Goal: Task Accomplishment & Management: Use online tool/utility

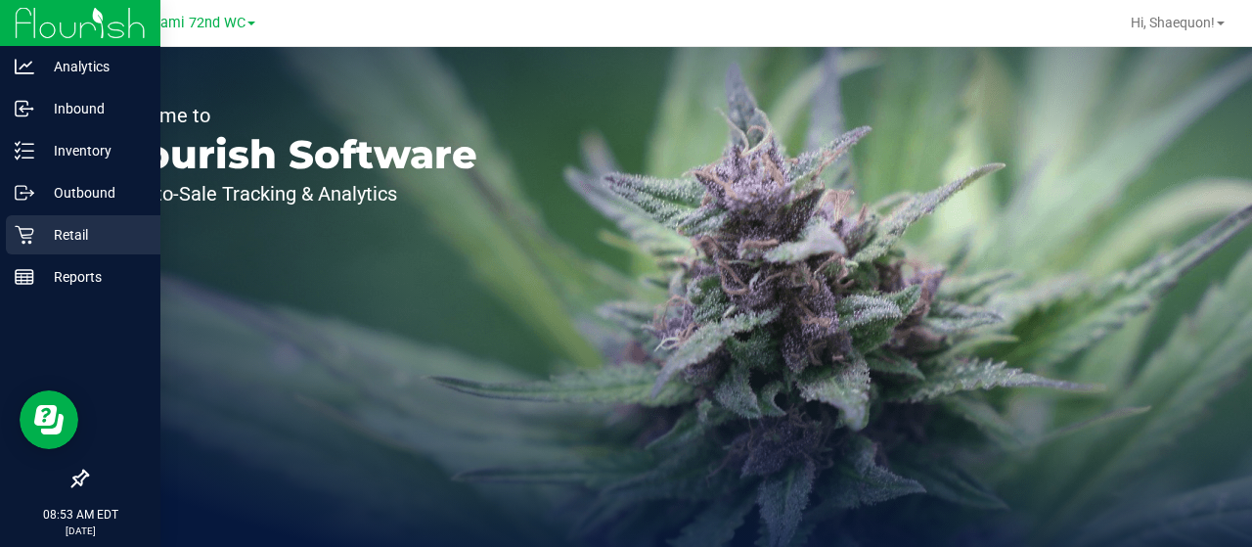
click at [30, 240] on icon at bounding box center [25, 235] width 20 height 20
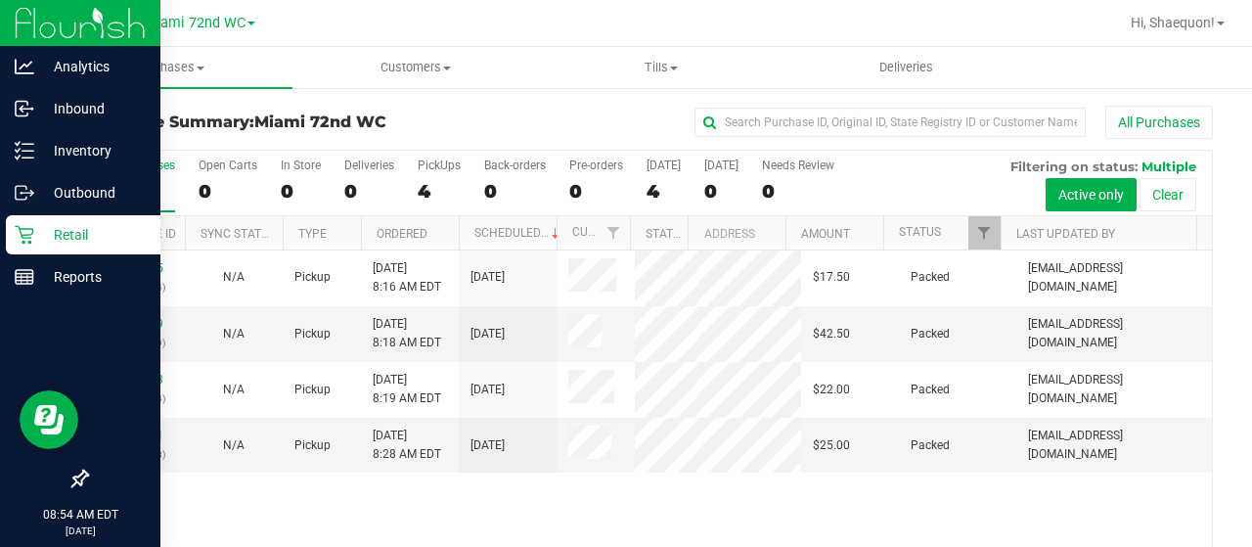
click at [65, 235] on p "Retail" at bounding box center [92, 234] width 117 height 23
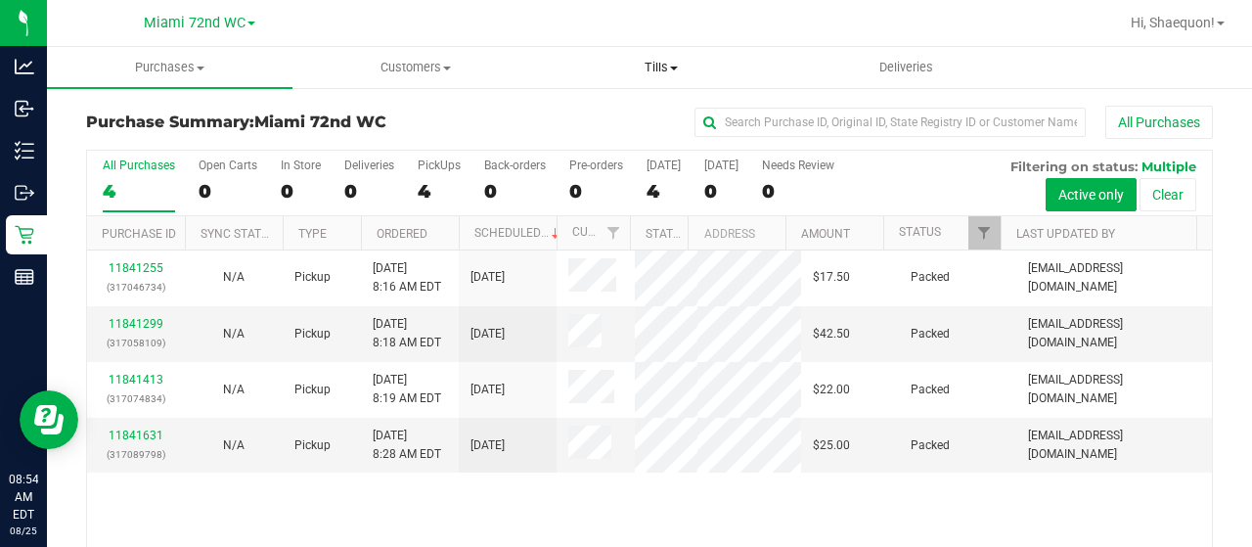
click at [682, 67] on span "Tills" at bounding box center [661, 68] width 244 height 18
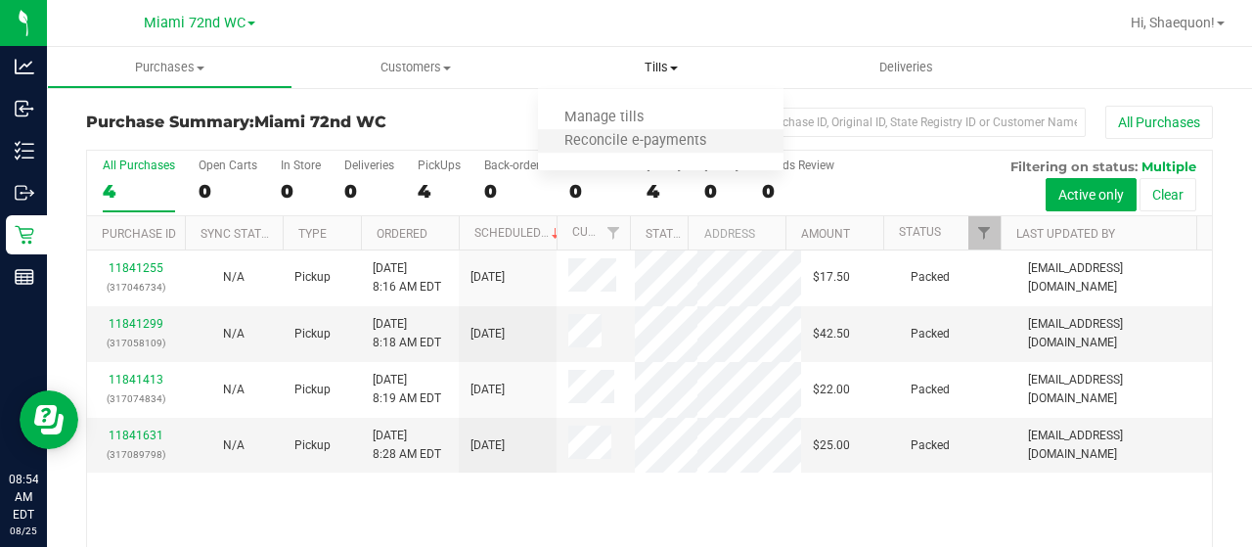
click at [670, 152] on li "Reconcile e-payments" at bounding box center [661, 141] width 246 height 23
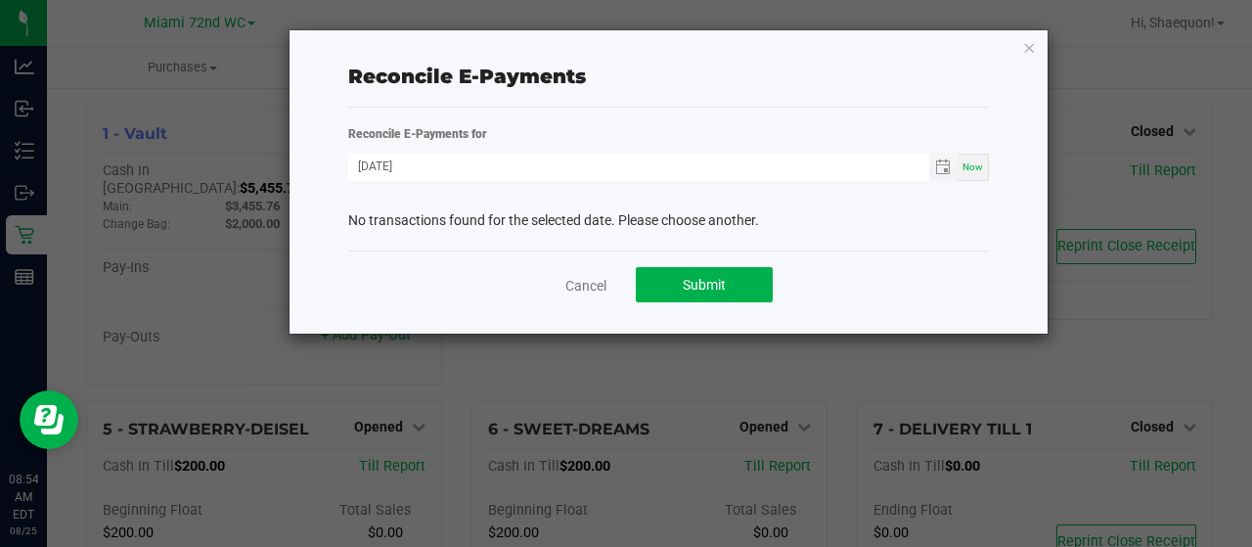
click at [944, 157] on span "Toggle calendar" at bounding box center [943, 167] width 28 height 27
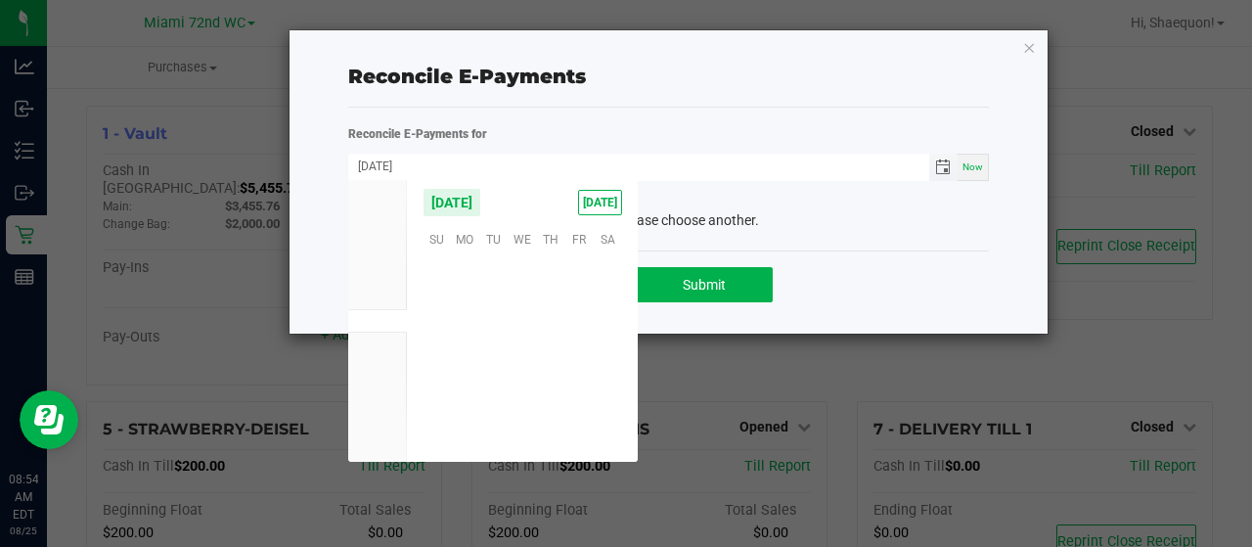
scroll to position [317015, 0]
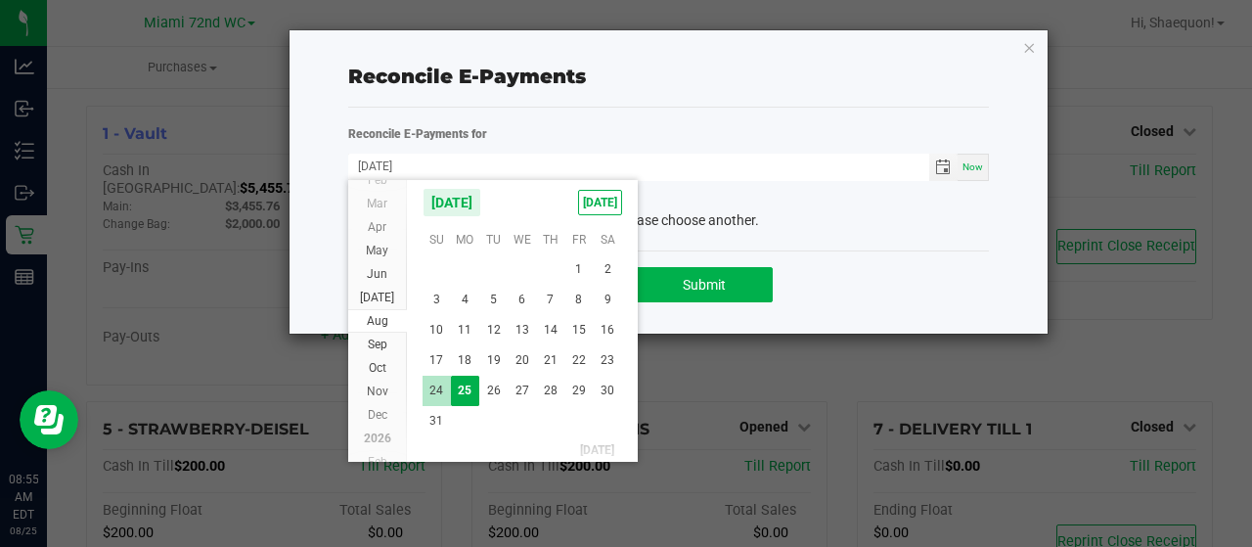
click at [438, 387] on span "24" at bounding box center [437, 391] width 28 height 30
type input "[DATE]"
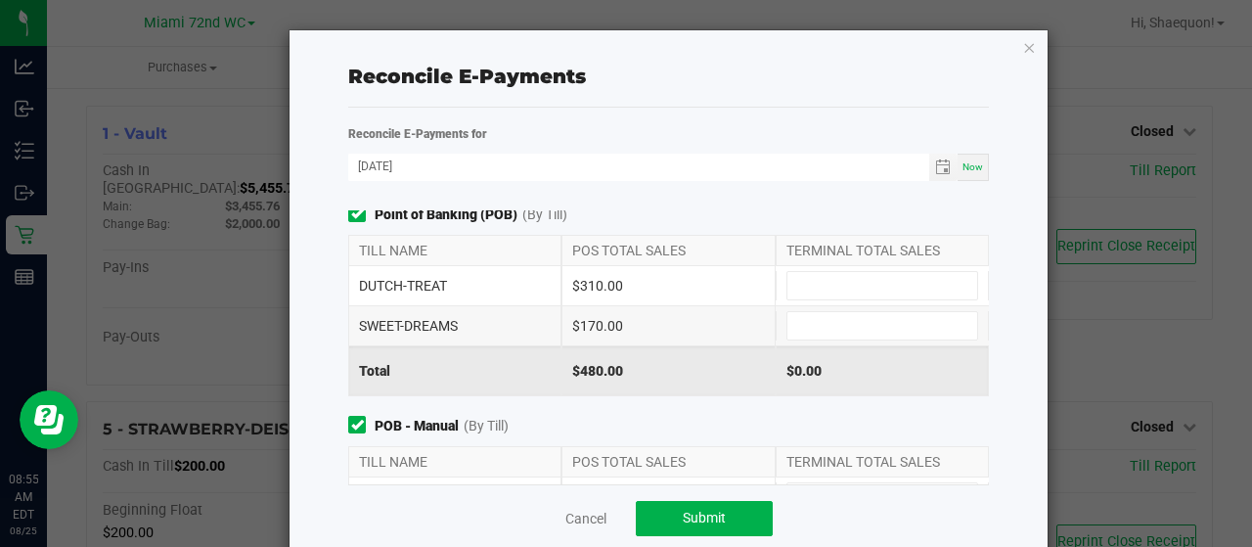
scroll to position [0, 0]
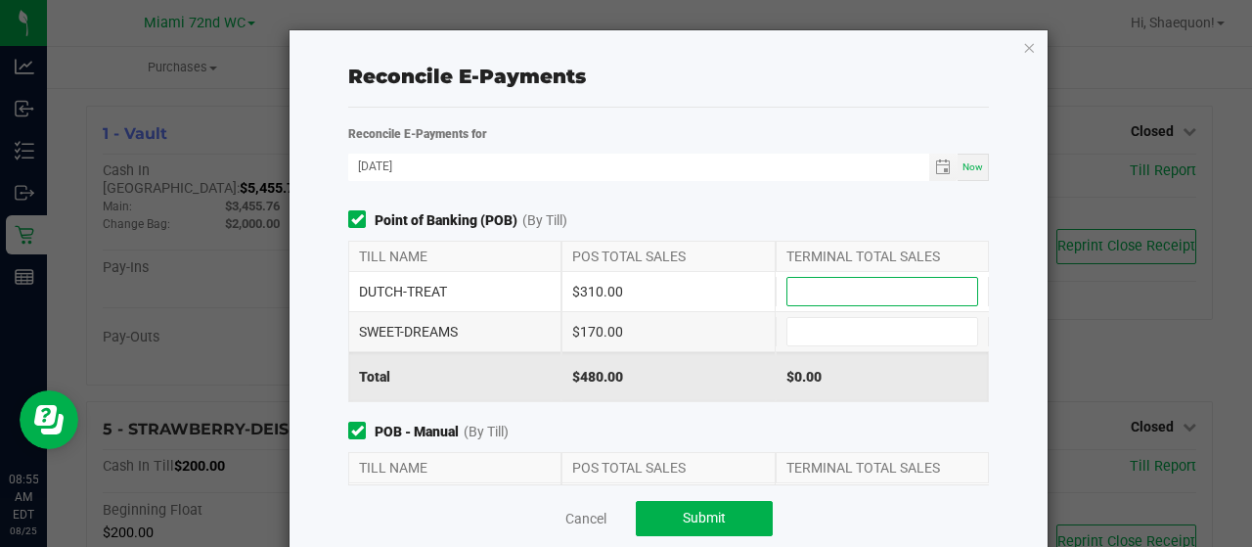
click at [867, 281] on input at bounding box center [882, 291] width 190 height 27
type input "$310.00"
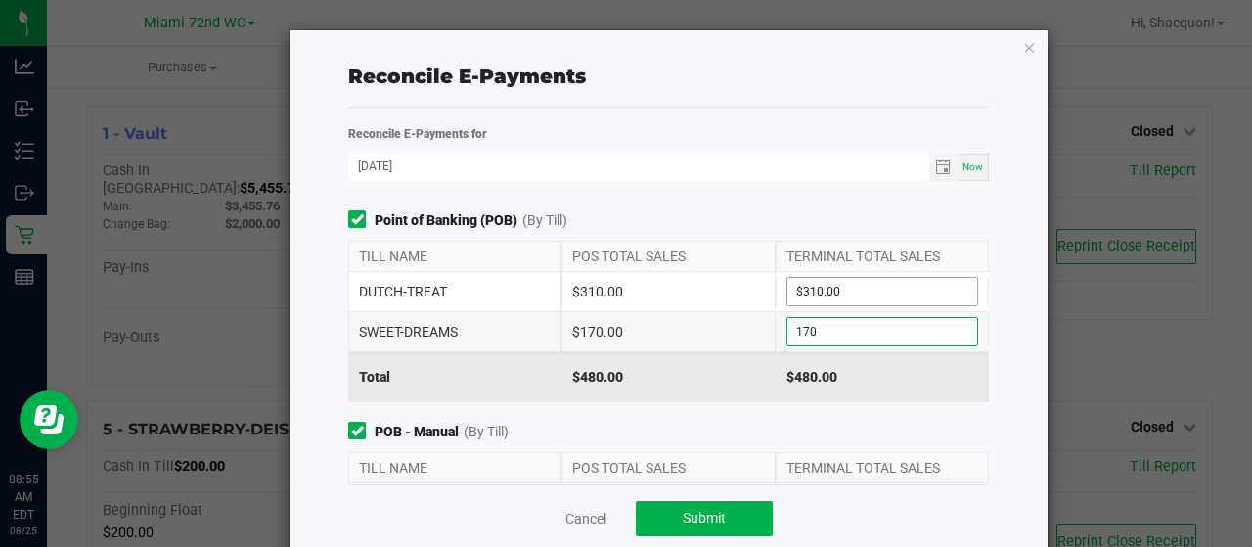
type input "$170.00"
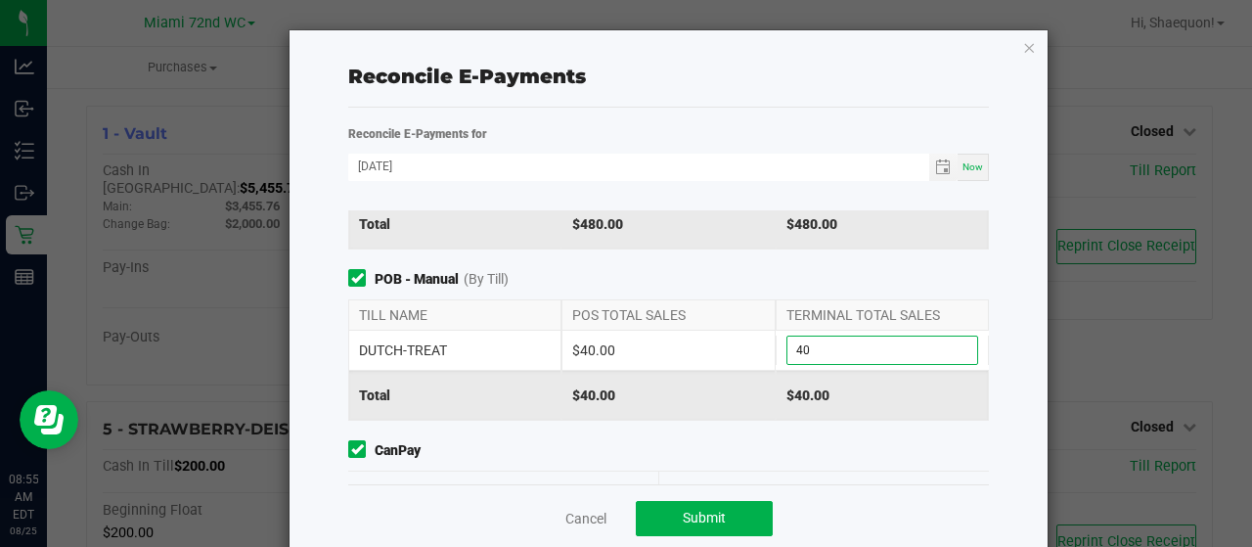
type input "$40.00"
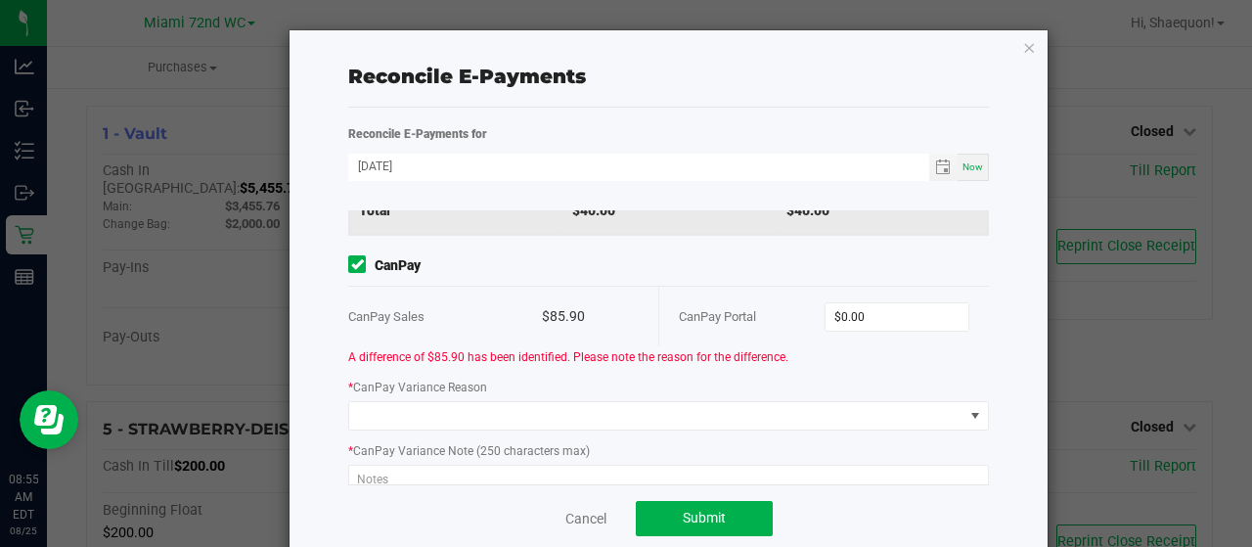
scroll to position [346, 0]
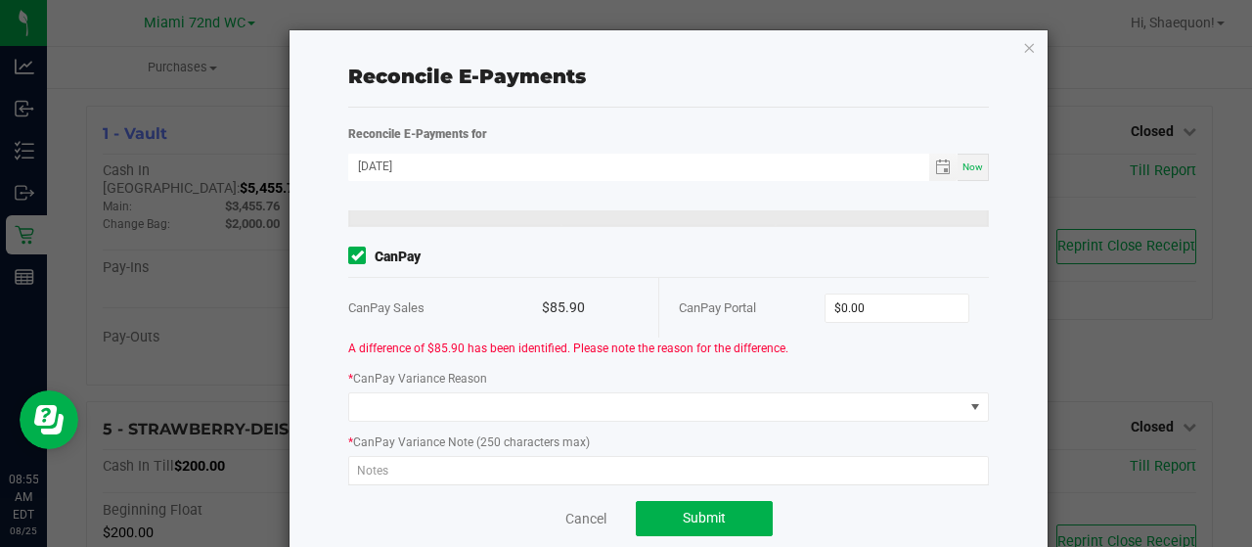
click at [873, 338] on div "A difference of $85.90 has been identified. Please note the reason for the diff…" at bounding box center [669, 347] width 670 height 21
click at [871, 294] on input "0" at bounding box center [898, 307] width 144 height 27
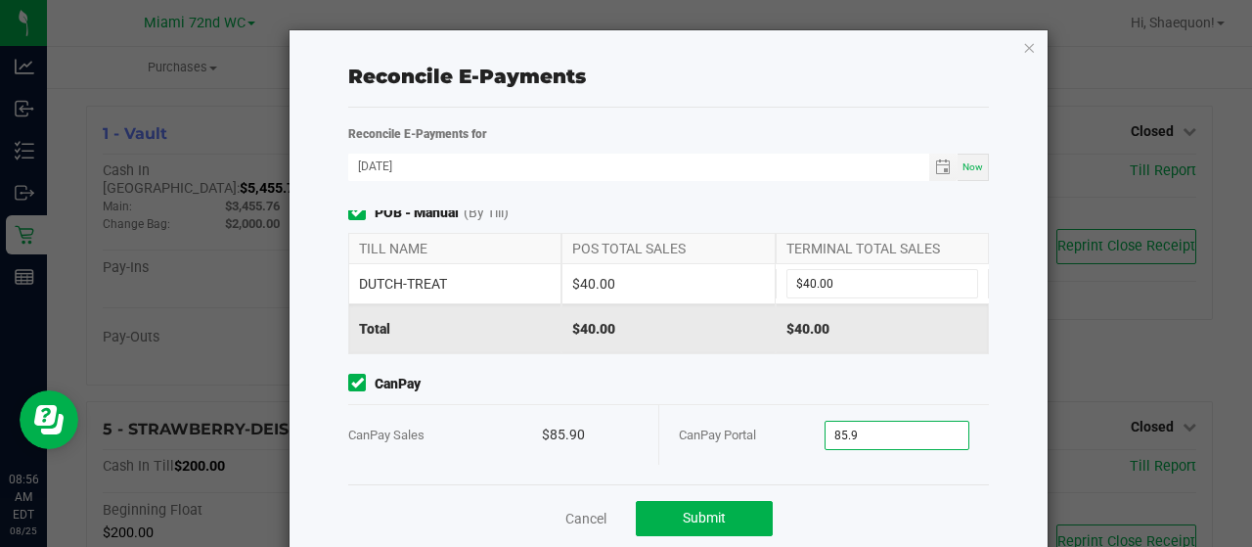
scroll to position [215, 0]
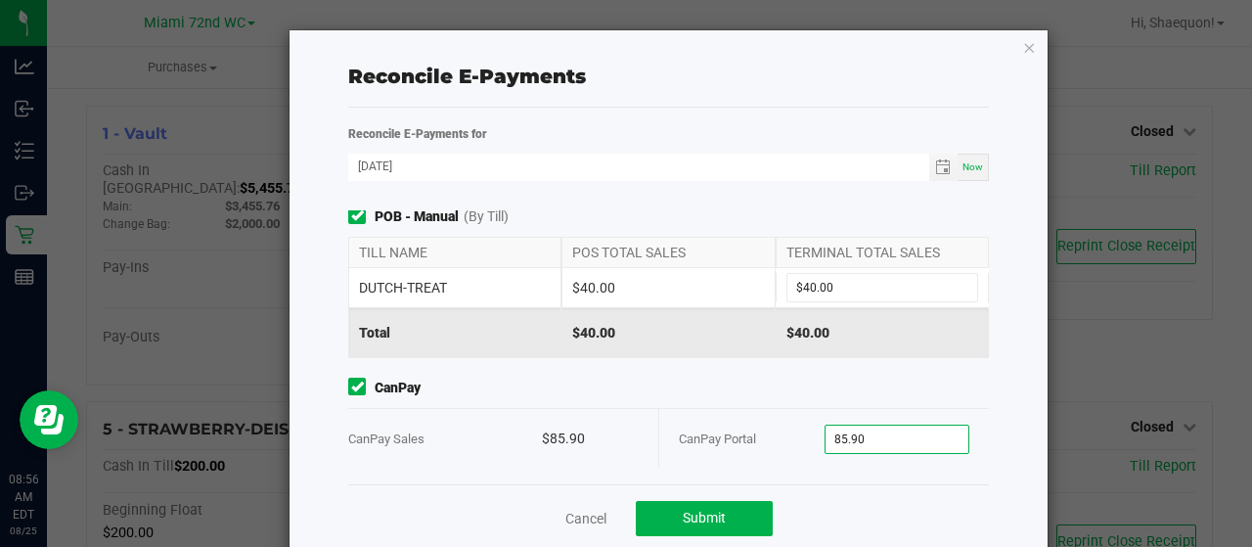
type input "$85.90"
click at [882, 378] on span "CanPay" at bounding box center [668, 388] width 641 height 21
click at [730, 515] on button "Submit" at bounding box center [704, 518] width 137 height 35
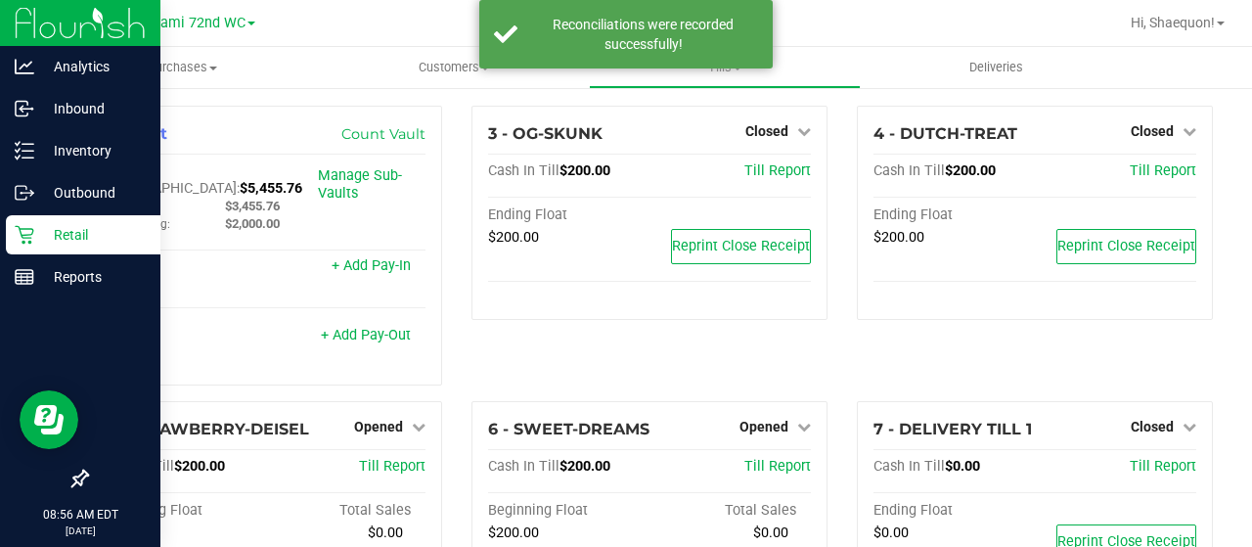
click at [100, 234] on p "Retail" at bounding box center [92, 234] width 117 height 23
